Goal: Book appointment/travel/reservation

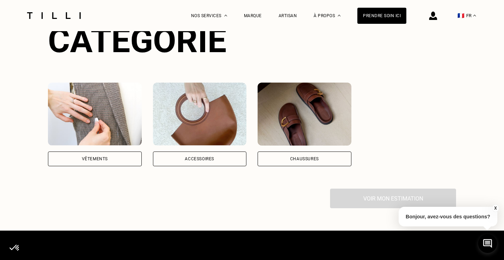
scroll to position [520, 0]
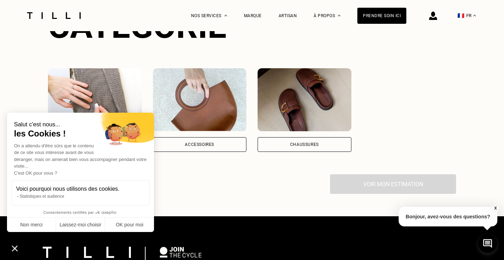
click at [12, 254] on icon "Fermer le widget sans consentement" at bounding box center [15, 247] width 18 height 17
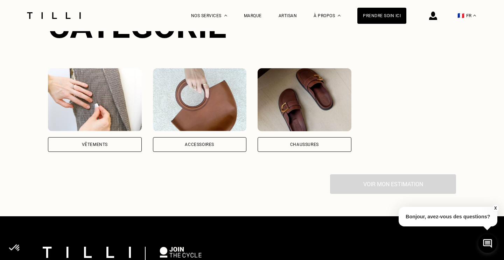
click at [93, 142] on div "Vêtements" at bounding box center [95, 144] width 26 height 4
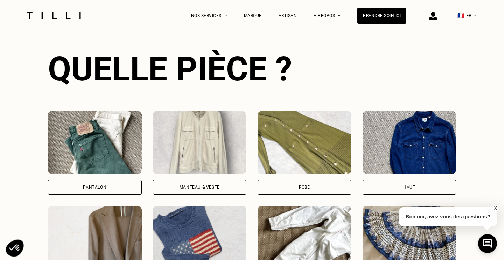
scroll to position [669, 0]
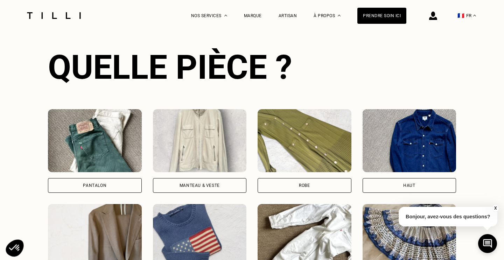
click at [214, 183] on div "Manteau & Veste" at bounding box center [200, 185] width 40 height 4
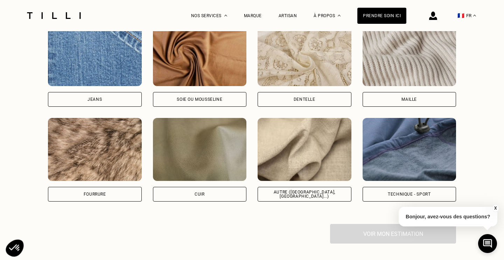
scroll to position [1192, 0]
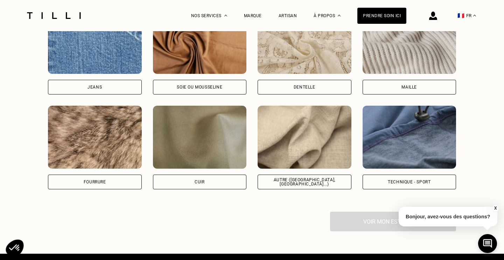
click at [268, 175] on div "Autre ([GEOGRAPHIC_DATA], [GEOGRAPHIC_DATA]...)" at bounding box center [305, 182] width 94 height 15
select select "FR"
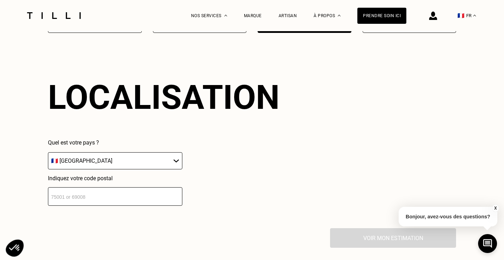
scroll to position [1352, 0]
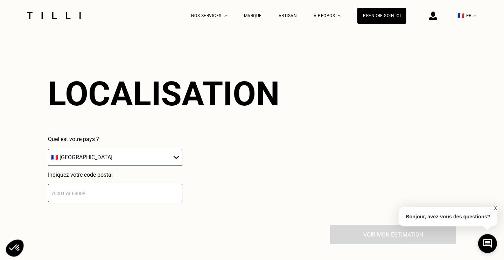
click at [177, 187] on input "number" at bounding box center [115, 193] width 134 height 19
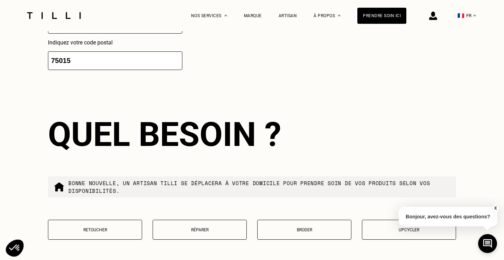
scroll to position [1527, 0]
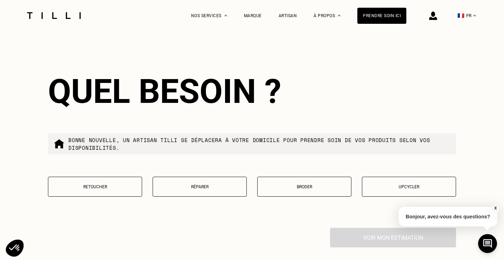
type input "75015"
click at [117, 184] on button "Retoucher" at bounding box center [95, 187] width 94 height 20
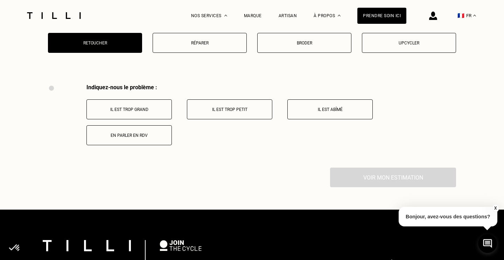
scroll to position [1657, 0]
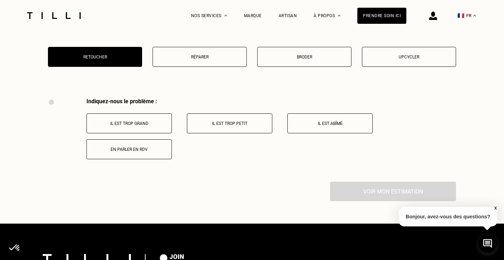
click at [145, 121] on p "Il est trop grand" at bounding box center [129, 123] width 78 height 5
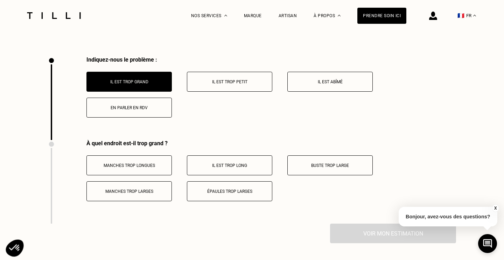
scroll to position [1684, 0]
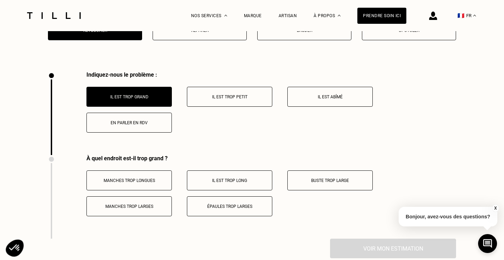
click at [144, 120] on p "En parler en RDV" at bounding box center [129, 122] width 78 height 5
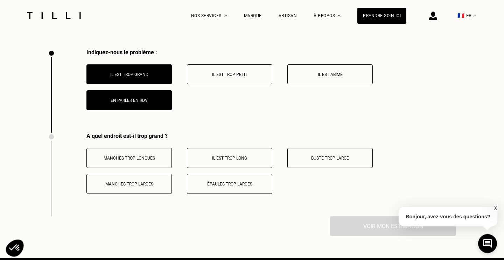
scroll to position [1681, 0]
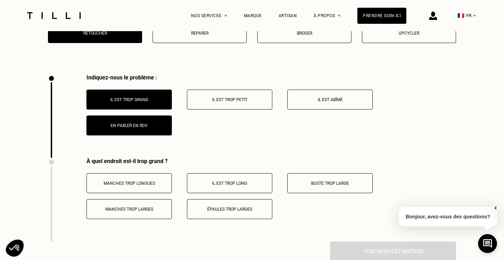
click at [142, 99] on button "Il est trop grand" at bounding box center [128, 100] width 85 height 20
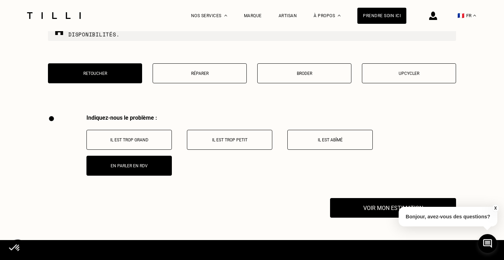
scroll to position [1598, 0]
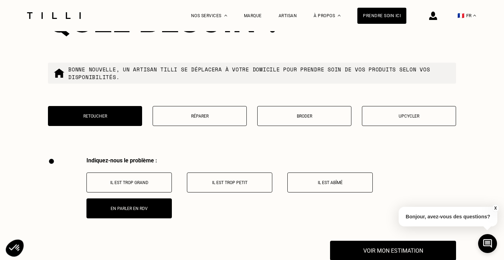
click at [153, 180] on p "Il est trop grand" at bounding box center [129, 182] width 78 height 5
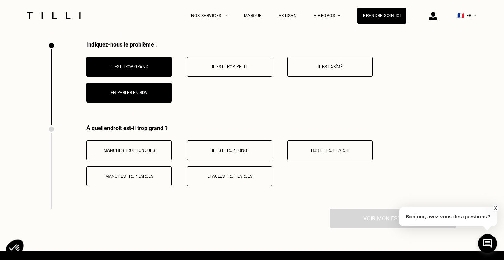
scroll to position [1682, 0]
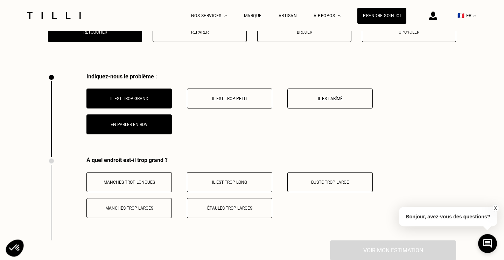
click at [218, 199] on button "Épaules trop larges" at bounding box center [229, 208] width 85 height 20
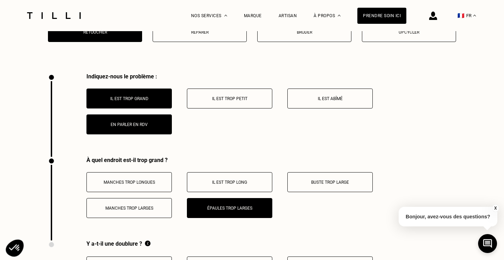
click at [157, 206] on p "Manches trop larges" at bounding box center [129, 208] width 78 height 5
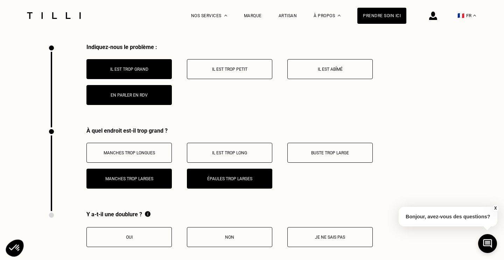
scroll to position [1711, 0]
click at [144, 149] on button "Manches trop longues" at bounding box center [128, 153] width 85 height 20
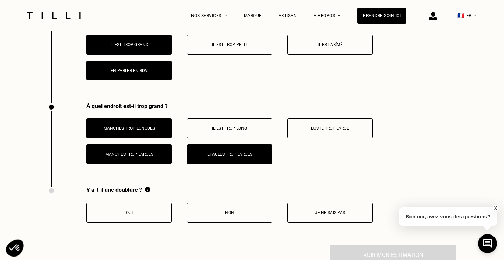
scroll to position [1748, 0]
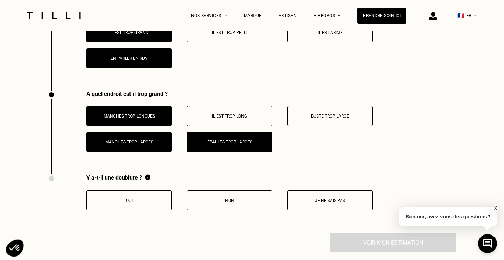
click at [153, 198] on p "Oui" at bounding box center [129, 200] width 78 height 5
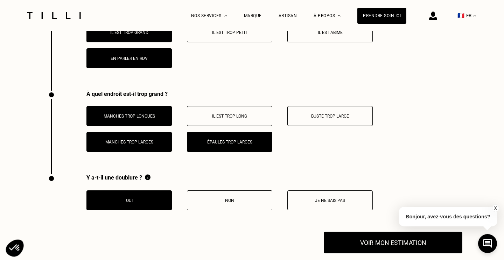
click at [345, 234] on button "Voir mon estimation" at bounding box center [393, 243] width 139 height 22
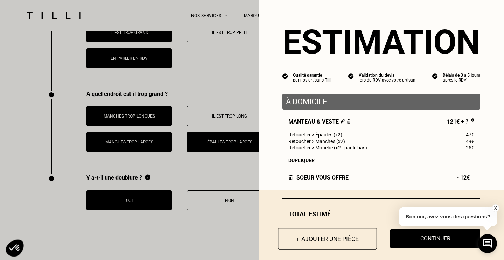
click at [337, 243] on button "+ Ajouter une pièce" at bounding box center [327, 239] width 99 height 22
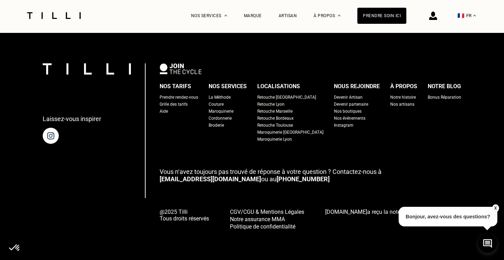
scroll to position [0, 0]
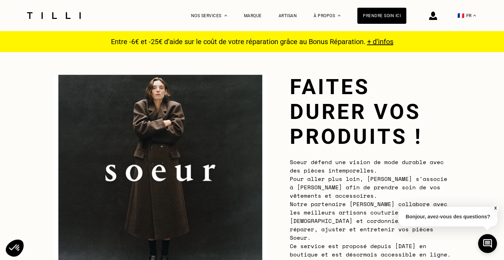
click at [297, 237] on span "Soeur défend une vision de mode durable avec des pièces intemporelles. Pour all…" at bounding box center [370, 208] width 161 height 101
click at [310, 238] on span "Soeur défend une vision de mode durable avec des pièces intemporelles. Pour all…" at bounding box center [370, 208] width 161 height 101
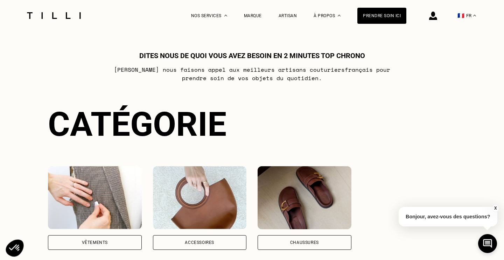
scroll to position [495, 0]
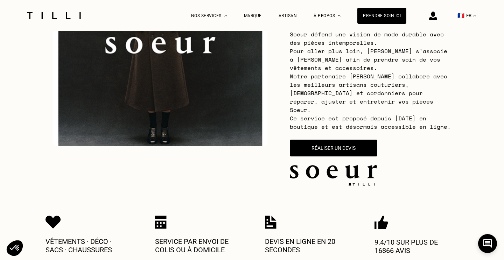
scroll to position [198, 0]
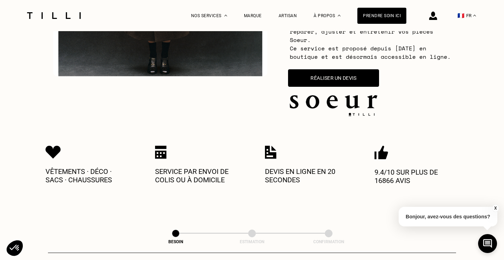
click at [311, 69] on button "Réaliser un devis" at bounding box center [333, 77] width 91 height 17
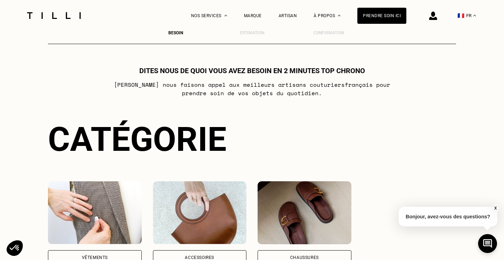
scroll to position [410, 0]
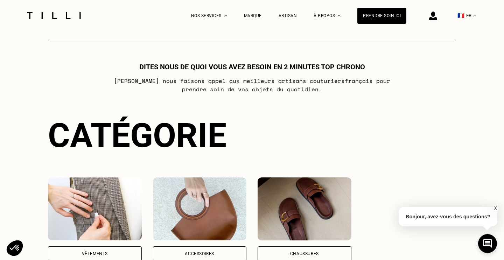
click at [117, 247] on div "Vêtements" at bounding box center [95, 253] width 94 height 15
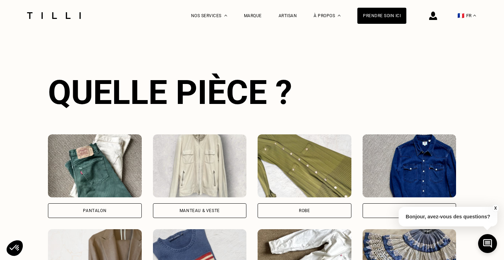
scroll to position [741, 0]
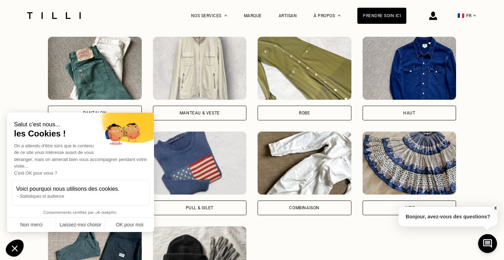
click at [12, 249] on icon "Fermer le widget sans consentement" at bounding box center [15, 247] width 18 height 17
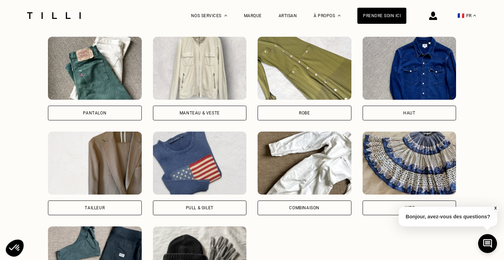
click at [190, 111] on div "Manteau & Veste" at bounding box center [200, 113] width 40 height 4
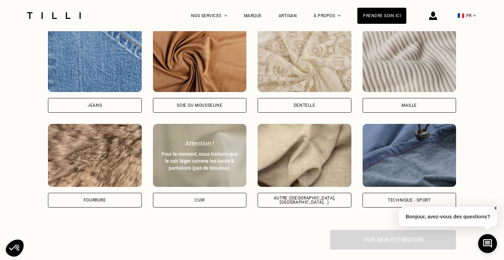
scroll to position [1190, 0]
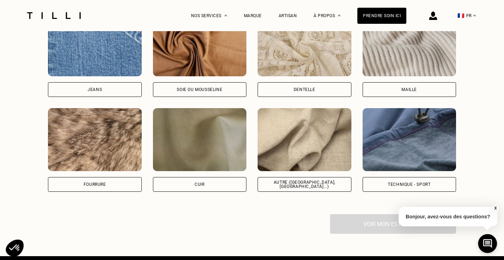
click at [280, 177] on div "Autre ([GEOGRAPHIC_DATA], [GEOGRAPHIC_DATA]...)" at bounding box center [305, 184] width 94 height 15
select select "FR"
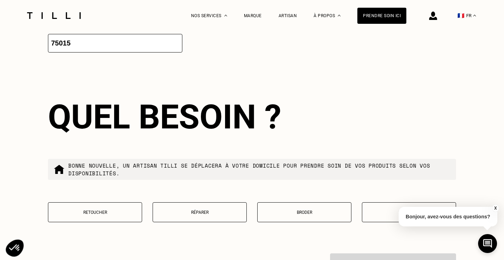
scroll to position [1535, 0]
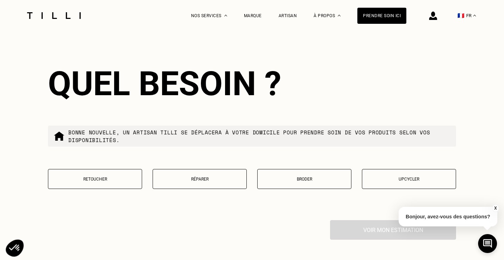
click at [123, 176] on button "Retoucher" at bounding box center [95, 179] width 94 height 20
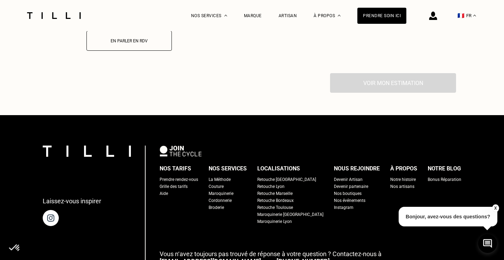
scroll to position [1677, 0]
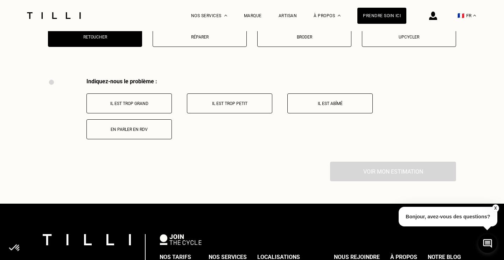
click at [149, 94] on button "Il est trop grand" at bounding box center [128, 103] width 85 height 20
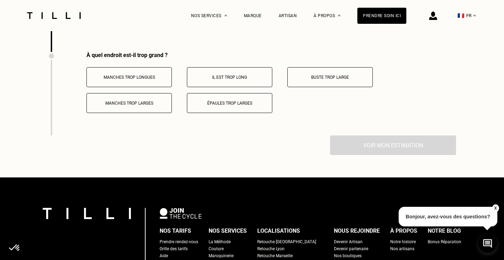
scroll to position [1789, 0]
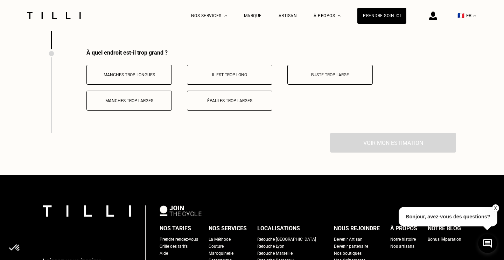
click at [128, 76] on button "Manches trop longues" at bounding box center [128, 75] width 85 height 20
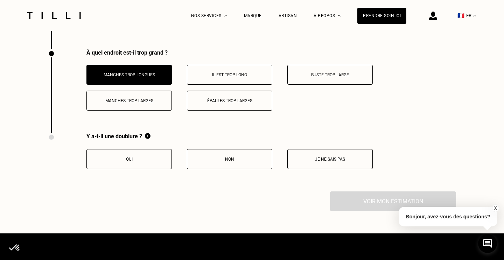
click at [215, 73] on button "Il est trop long" at bounding box center [229, 75] width 85 height 20
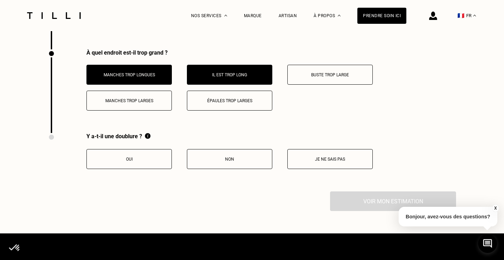
click at [308, 72] on p "Buste trop large" at bounding box center [330, 74] width 78 height 5
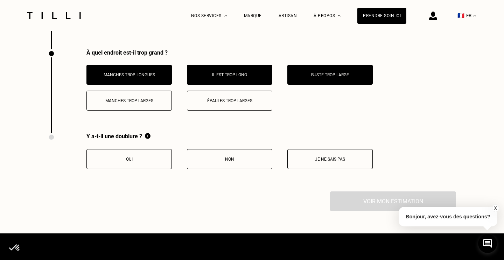
click at [248, 91] on button "Épaules trop larges" at bounding box center [229, 101] width 85 height 20
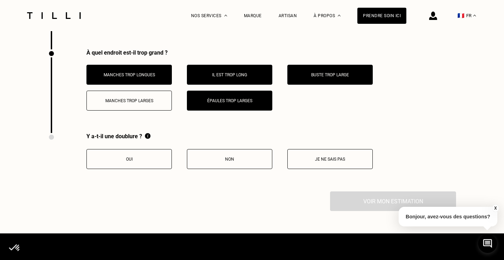
click at [154, 98] on p "Manches trop larges" at bounding box center [129, 100] width 78 height 5
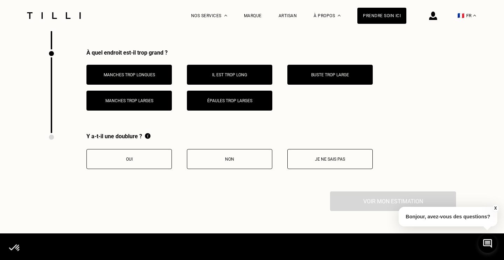
click at [145, 157] on p "Oui" at bounding box center [129, 159] width 78 height 5
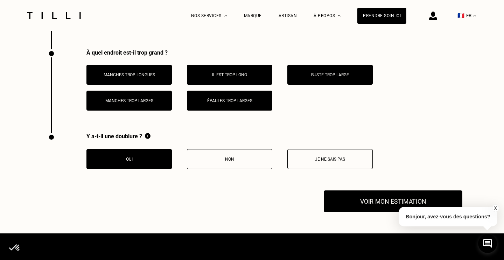
click at [345, 197] on button "Voir mon estimation" at bounding box center [393, 202] width 139 height 22
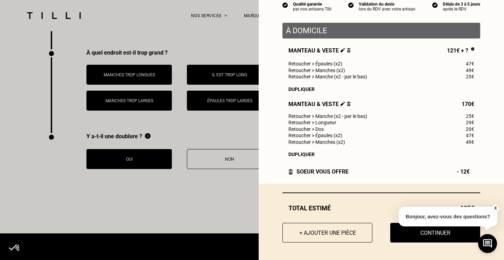
scroll to position [71, 0]
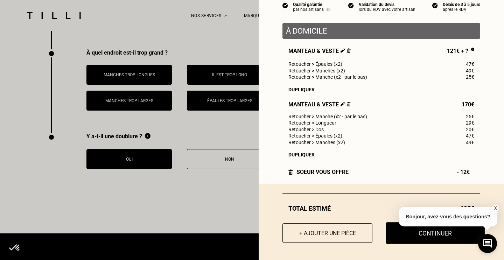
click at [398, 235] on button "Continuer" at bounding box center [435, 233] width 99 height 22
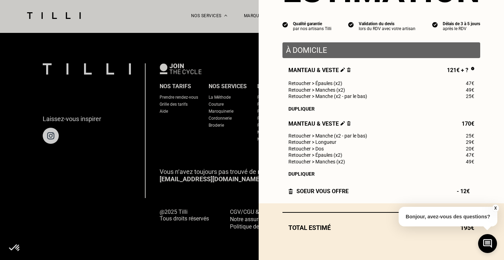
scroll to position [51, 0]
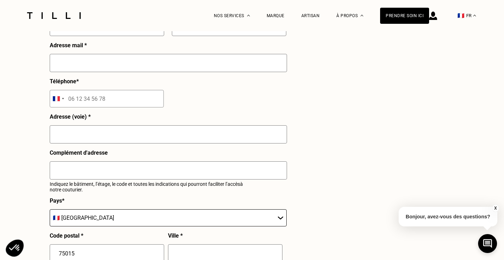
select select "FR"
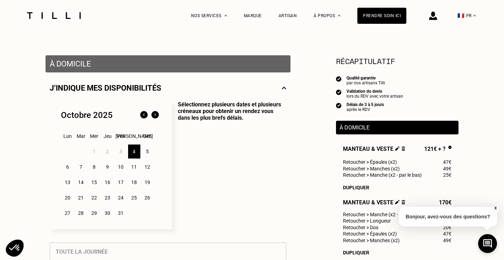
scroll to position [120, 0]
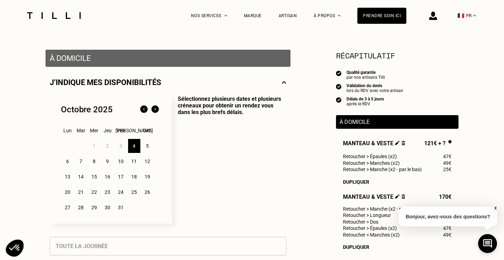
click at [93, 192] on div "22" at bounding box center [94, 192] width 12 height 14
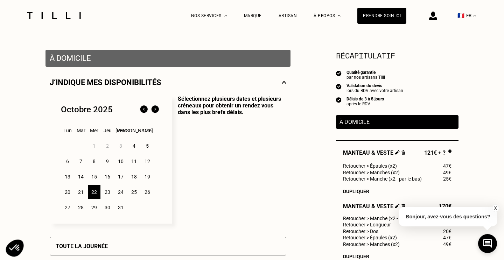
scroll to position [177, 0]
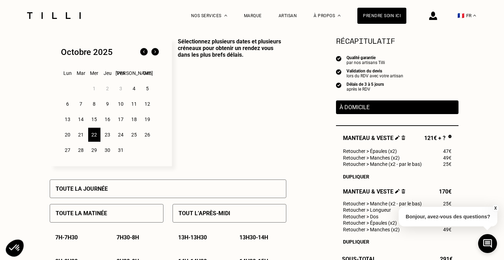
click at [125, 234] on p "7h30 - 8h" at bounding box center [128, 237] width 22 height 7
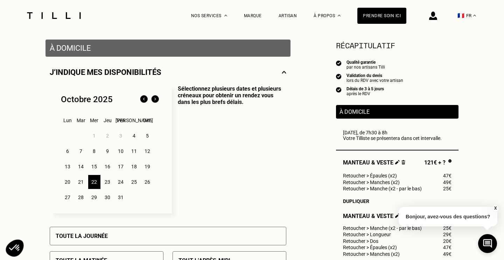
scroll to position [127, 0]
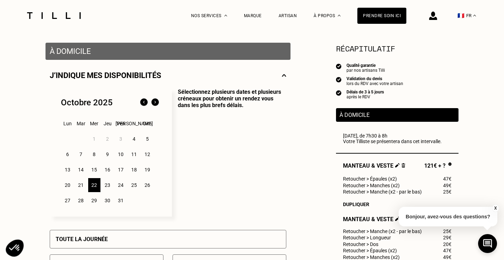
click at [156, 103] on img at bounding box center [154, 102] width 11 height 11
click at [141, 103] on img at bounding box center [143, 102] width 11 height 11
click at [154, 101] on img at bounding box center [154, 102] width 11 height 11
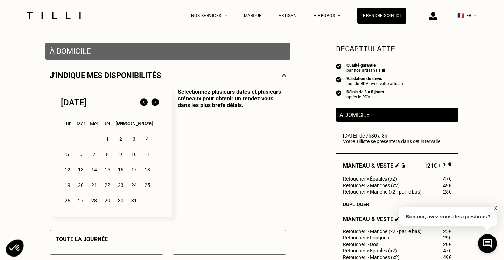
click at [154, 101] on img at bounding box center [154, 102] width 11 height 11
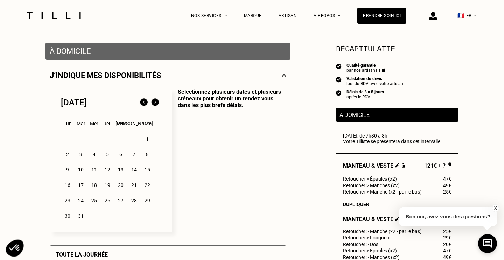
click at [154, 101] on img at bounding box center [154, 102] width 11 height 11
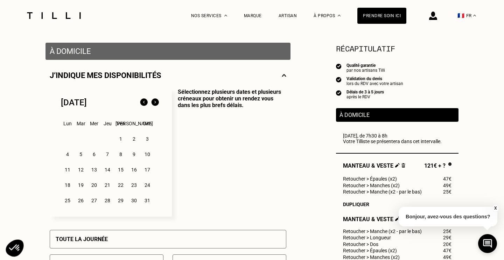
click at [154, 101] on img at bounding box center [154, 102] width 11 height 11
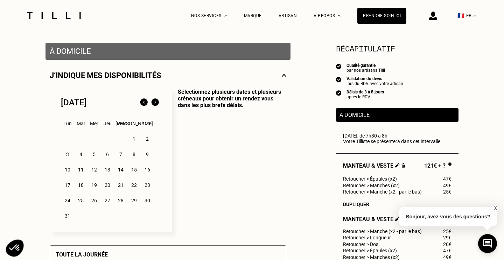
click at [154, 101] on img at bounding box center [154, 102] width 11 height 11
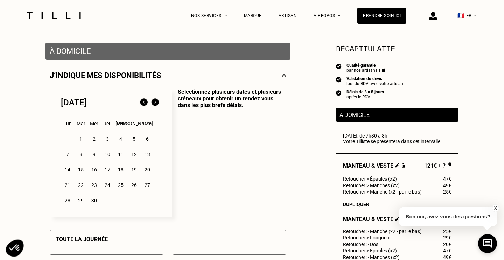
click at [154, 101] on img at bounding box center [154, 102] width 11 height 11
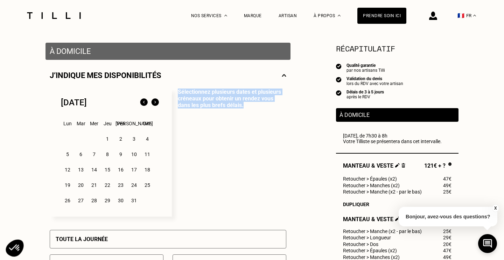
drag, startPoint x: 177, startPoint y: 91, endPoint x: 240, endPoint y: 107, distance: 64.8
click at [240, 107] on p "Sélectionnez plusieurs dates et plusieurs créneaux pour obtenir un rendez vous …" at bounding box center [229, 153] width 114 height 128
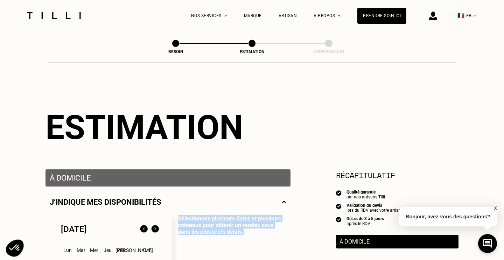
scroll to position [0, 0]
click at [259, 111] on div "Estimation" at bounding box center [251, 127] width 413 height 39
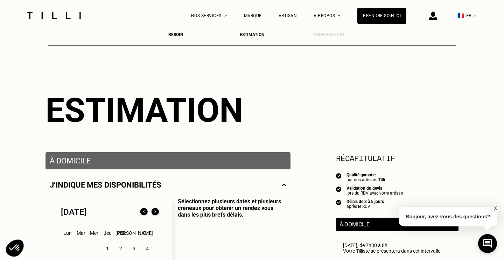
scroll to position [15, 0]
